Goal: Task Accomplishment & Management: Manage account settings

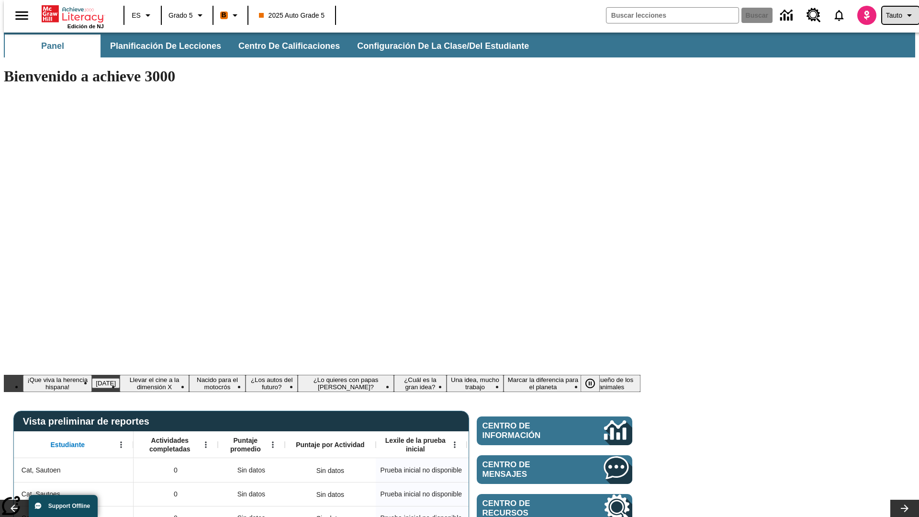
click at [896, 15] on span "Tauto" at bounding box center [894, 16] width 16 height 10
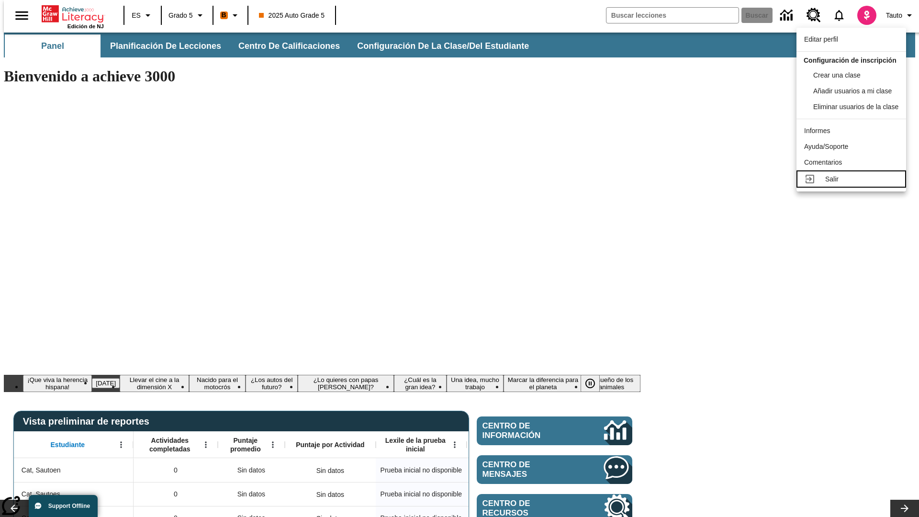
click at [854, 184] on div "Salir" at bounding box center [861, 179] width 73 height 10
